Goal: Information Seeking & Learning: Find contact information

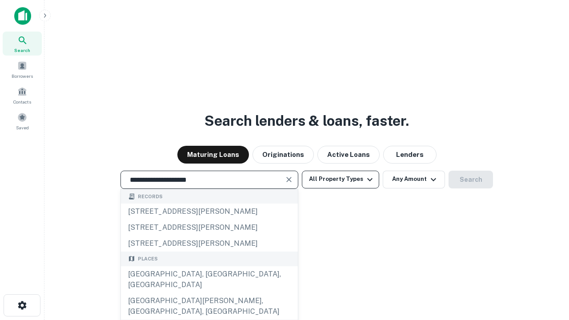
click at [209, 293] on div "Santa Monica, CA, USA" at bounding box center [209, 279] width 177 height 27
click at [341, 179] on button "All Property Types" at bounding box center [340, 180] width 77 height 18
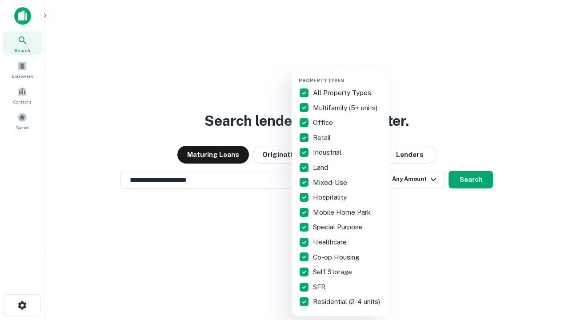
type input "**********"
click at [348, 75] on button "button" at bounding box center [348, 75] width 98 height 0
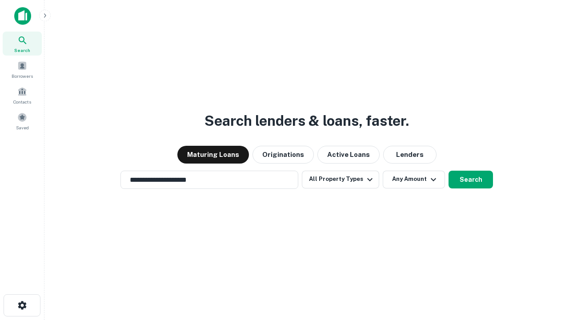
scroll to position [5, 107]
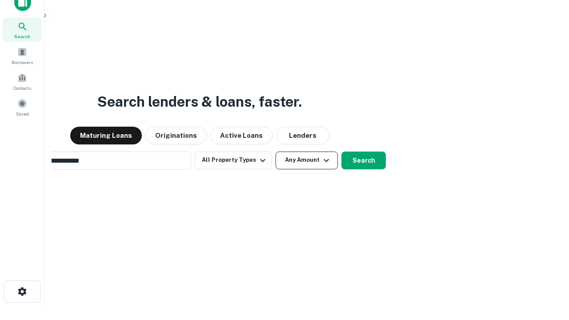
click at [276, 152] on button "Any Amount" at bounding box center [307, 161] width 62 height 18
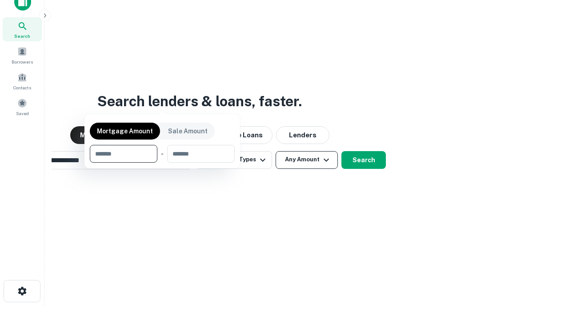
scroll to position [64, 252]
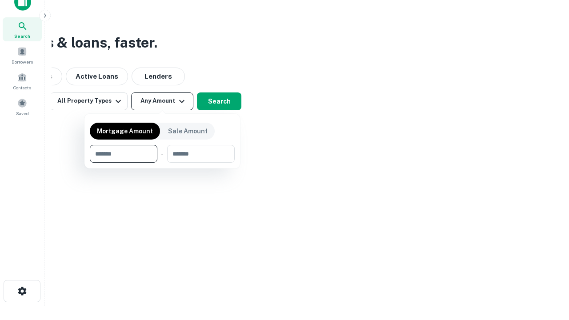
type input "*******"
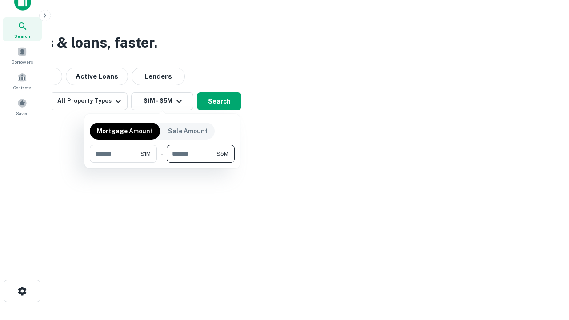
type input "*******"
click at [162, 163] on button "button" at bounding box center [162, 163] width 145 height 0
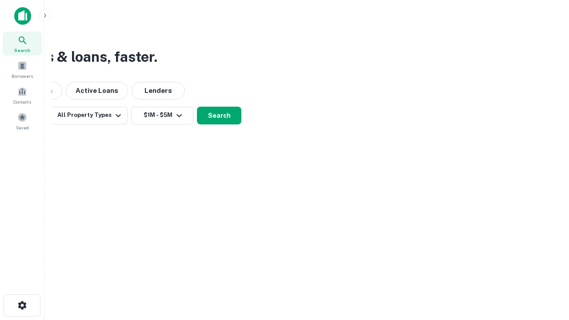
scroll to position [0, 0]
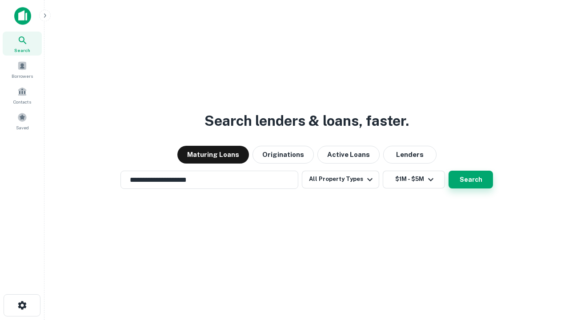
click at [449, 171] on button "Search" at bounding box center [471, 180] width 44 height 18
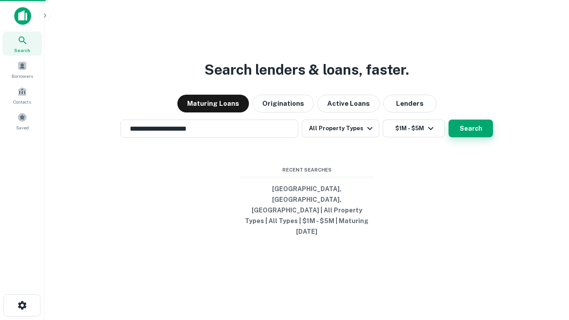
scroll to position [14, 0]
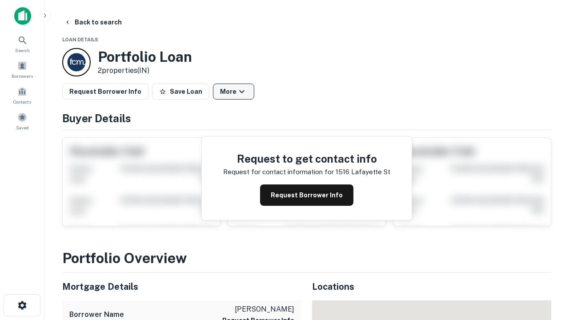
click at [233, 92] on button "More" at bounding box center [233, 92] width 41 height 16
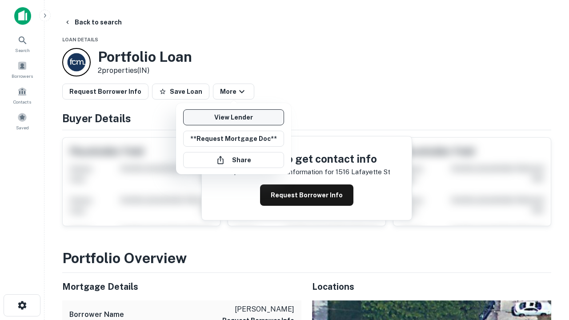
click at [233, 117] on link "View Lender" at bounding box center [233, 117] width 101 height 16
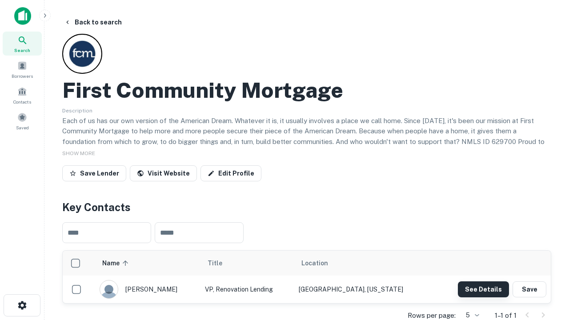
click at [483, 289] on button "See Details" at bounding box center [483, 289] width 51 height 16
